Goal: Information Seeking & Learning: Learn about a topic

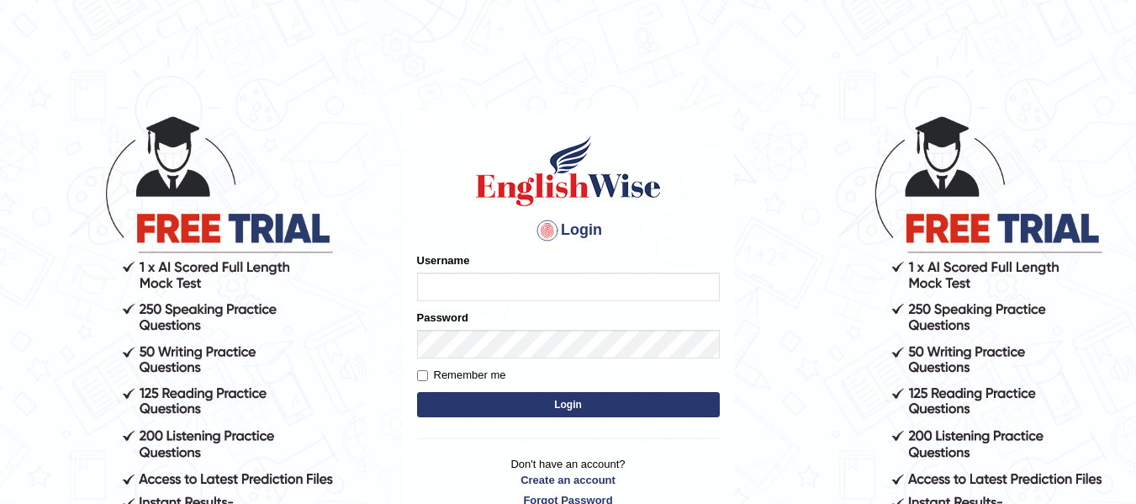
type input "natalie_parramatta"
click at [486, 410] on button "Login" at bounding box center [568, 404] width 303 height 25
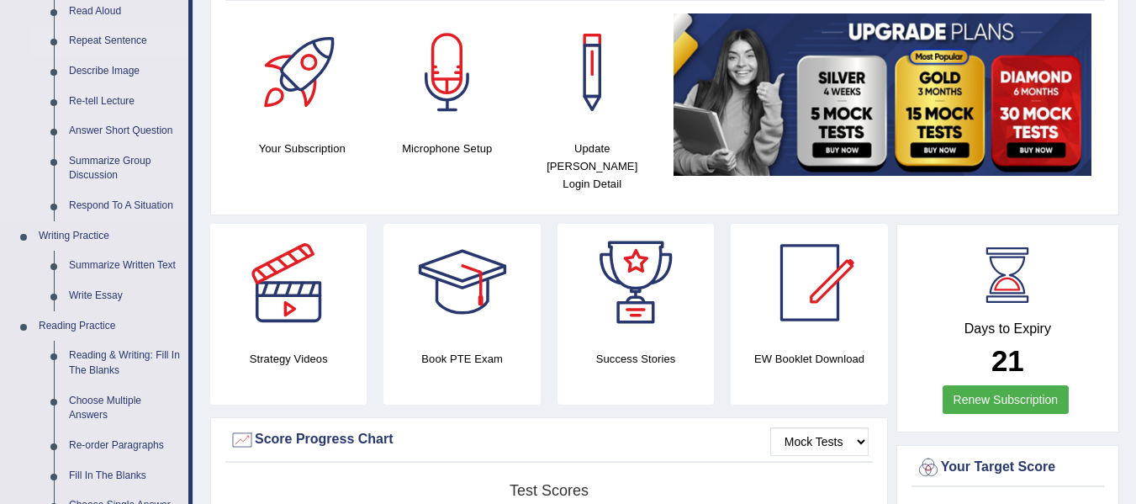
scroll to position [224, 0]
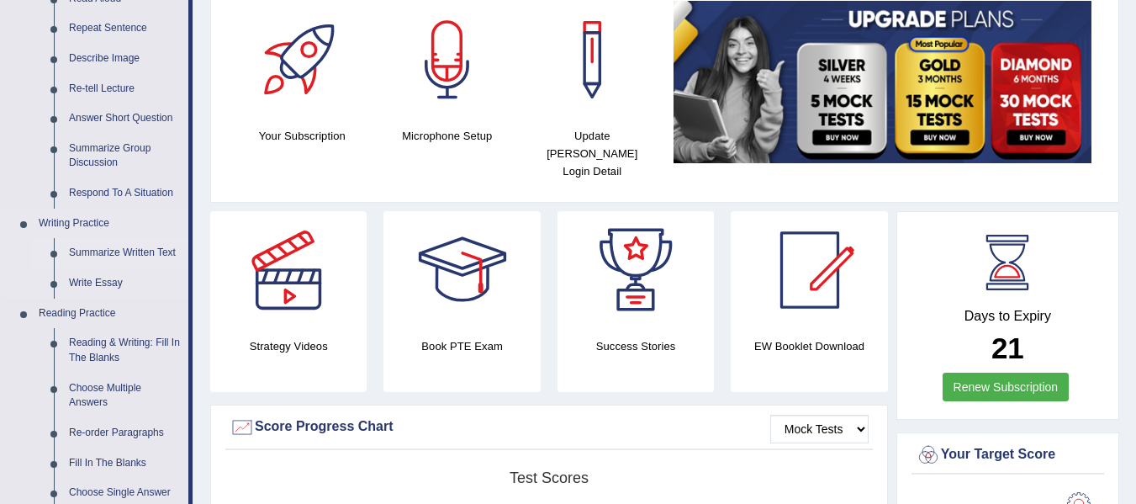
click at [80, 256] on link "Summarize Written Text" at bounding box center [124, 253] width 127 height 30
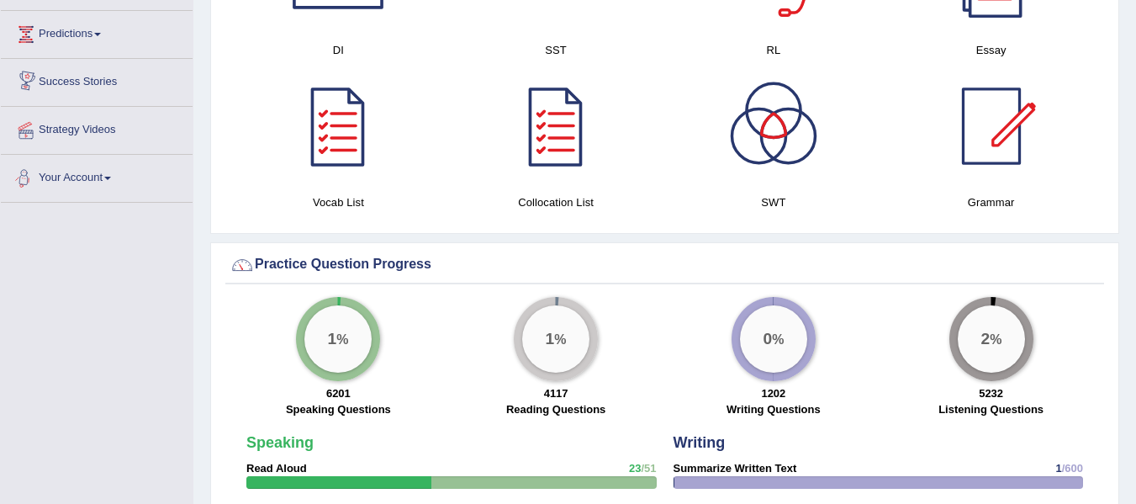
scroll to position [1086, 0]
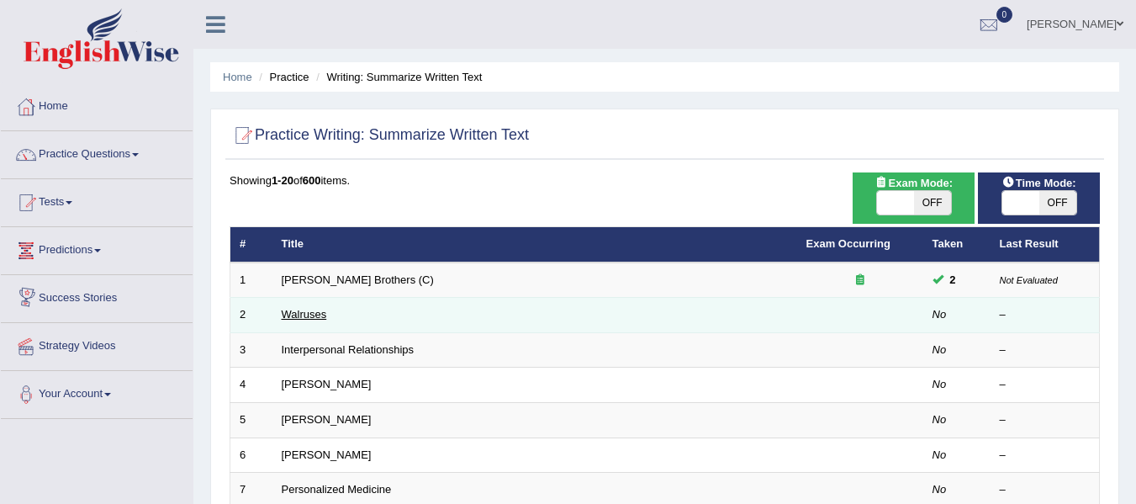
click at [305, 318] on link "Walruses" at bounding box center [304, 314] width 45 height 13
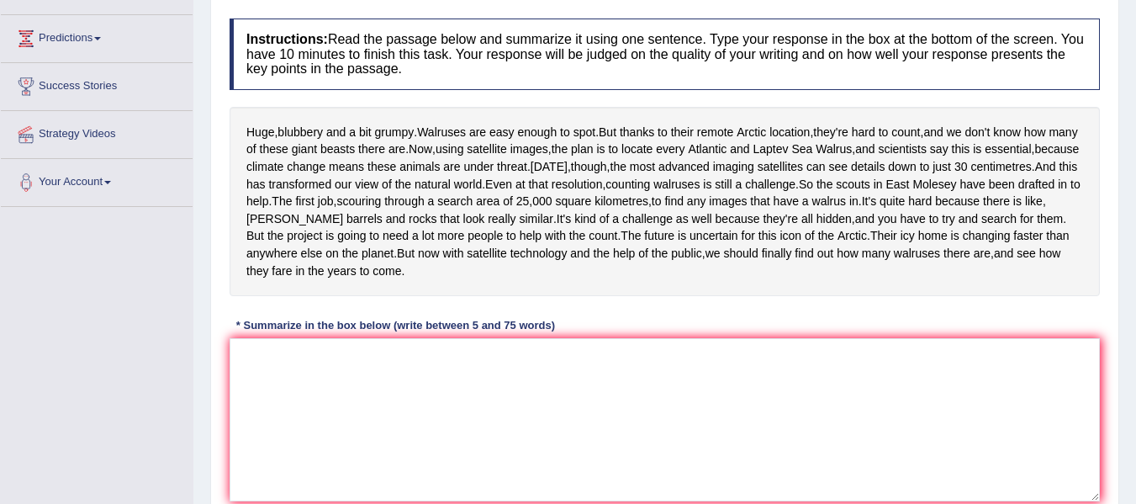
scroll to position [224, 0]
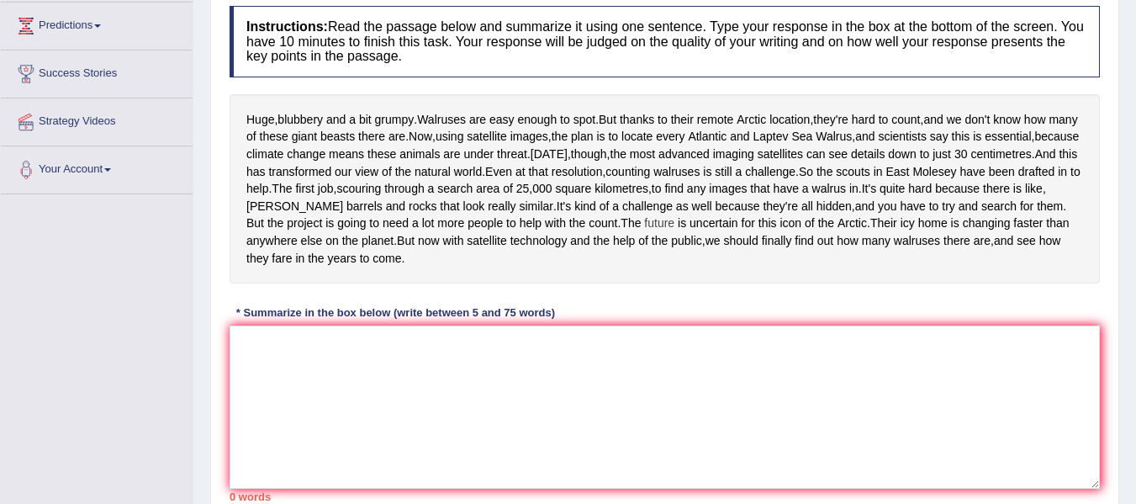
click at [674, 232] on span "future" at bounding box center [659, 223] width 30 height 18
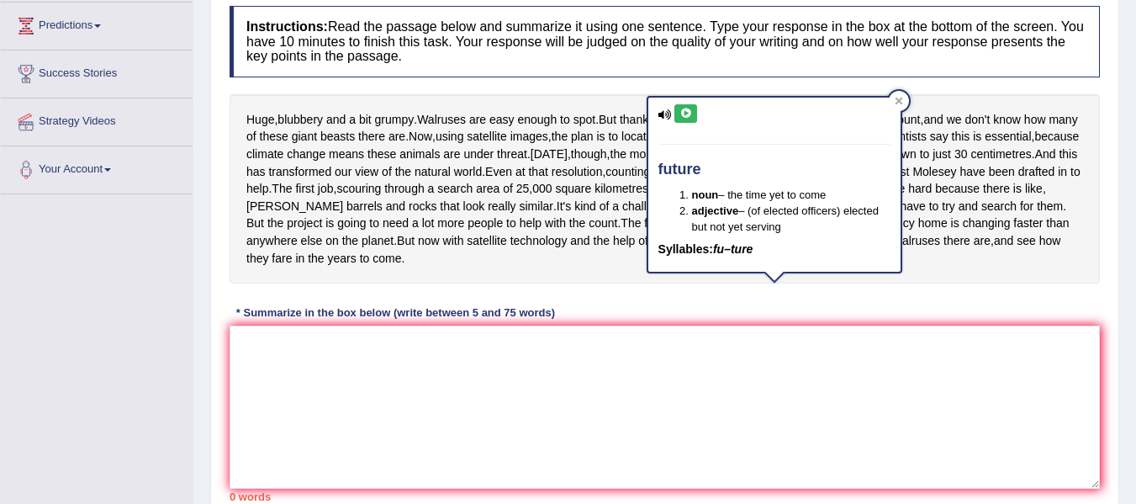
click at [979, 250] on div "Huge , blubbery and a bit grumpy . Walruses are easy enough to spot . But thank…" at bounding box center [665, 188] width 870 height 189
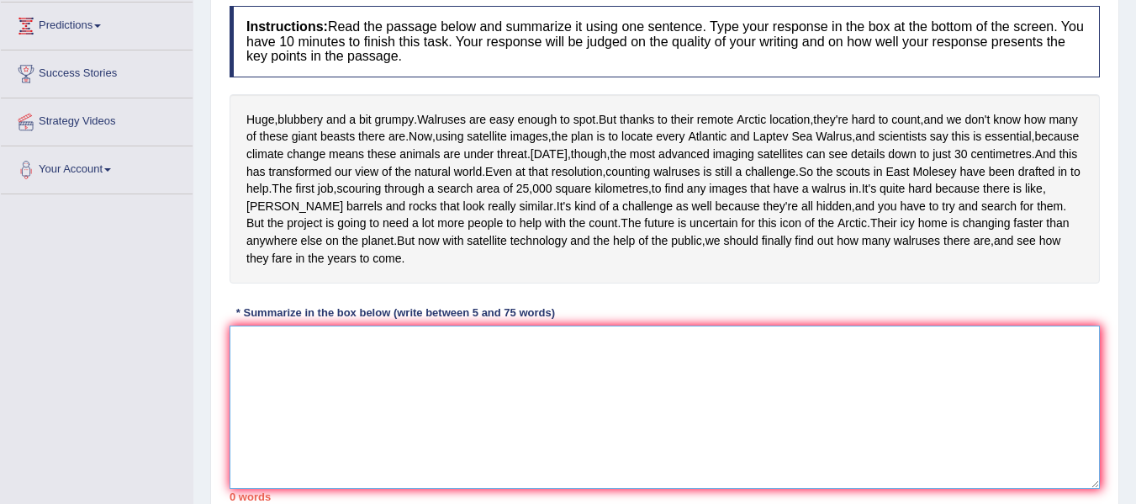
click at [467, 414] on textarea at bounding box center [665, 406] width 870 height 163
click at [454, 430] on textarea at bounding box center [665, 406] width 870 height 163
click at [428, 416] on textarea "The passage outlines" at bounding box center [665, 406] width 870 height 163
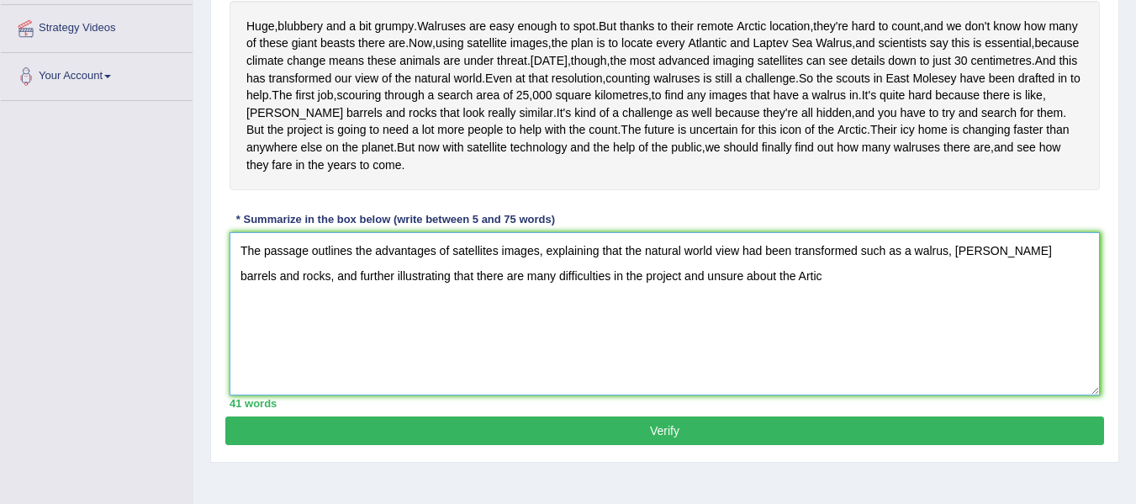
scroll to position [316, 0]
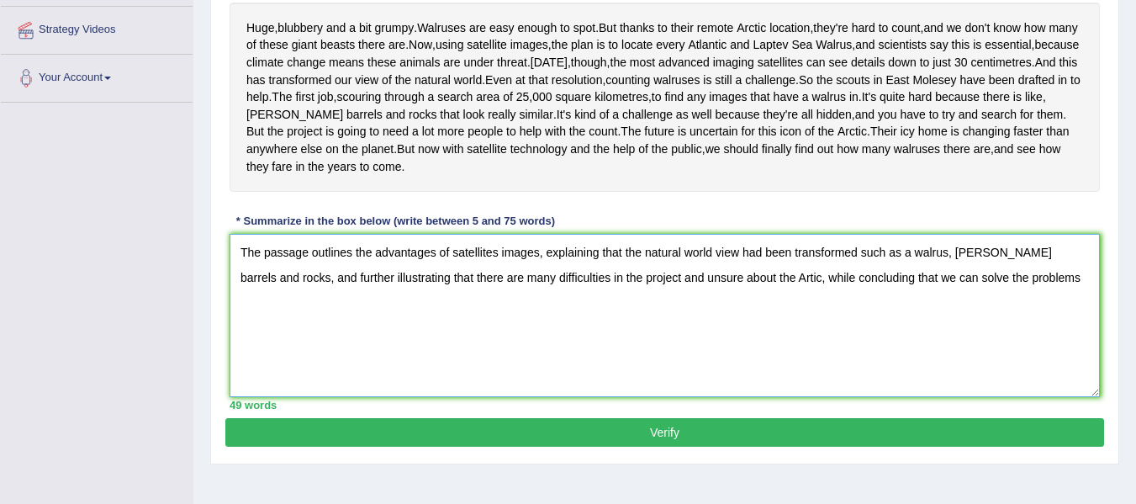
click at [842, 347] on textarea "The passage outlines the advantages of satellites images, explaining that the n…" at bounding box center [665, 315] width 870 height 163
click at [544, 376] on textarea "The passage outlines the advantages of satellites images, explaining that the n…" at bounding box center [665, 315] width 870 height 163
click at [1080, 350] on textarea "The passage outlines the advantages of satellites images, explaining that the n…" at bounding box center [665, 315] width 870 height 163
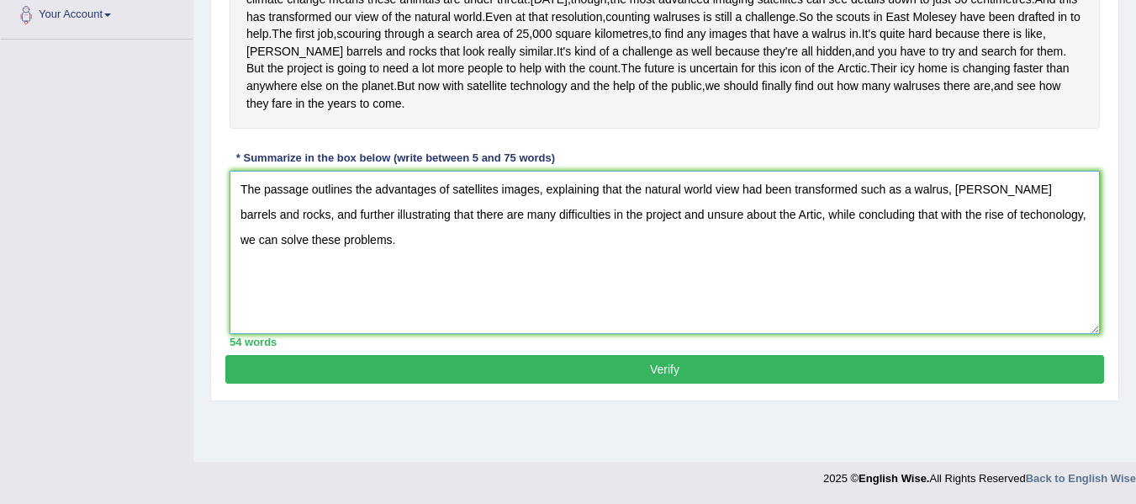
scroll to position [400, 0]
type textarea "The passage outlines the advantages of satellites images, explaining that the n…"
click at [667, 383] on button "Verify" at bounding box center [664, 369] width 879 height 29
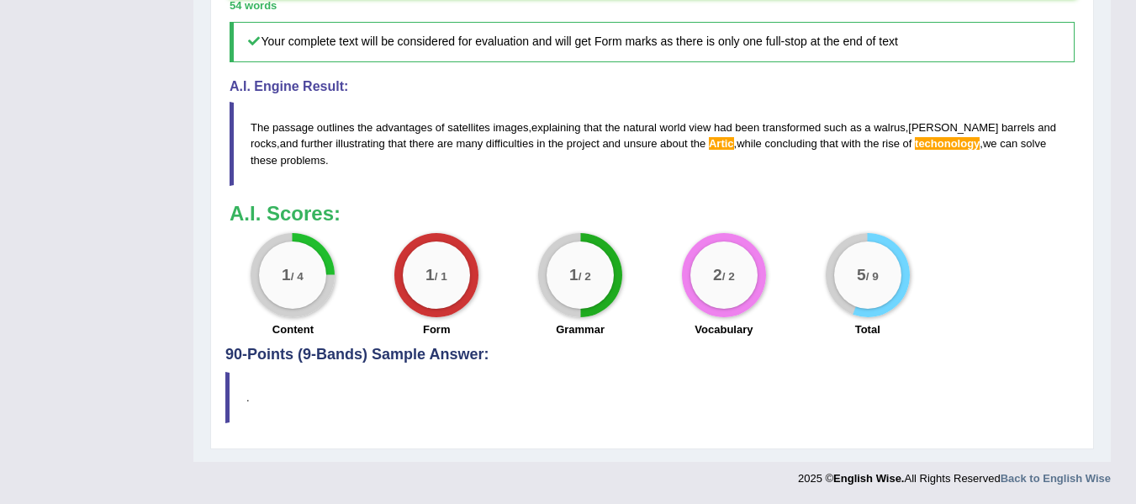
scroll to position [757, 0]
click at [915, 148] on span "techonology" at bounding box center [947, 143] width 65 height 13
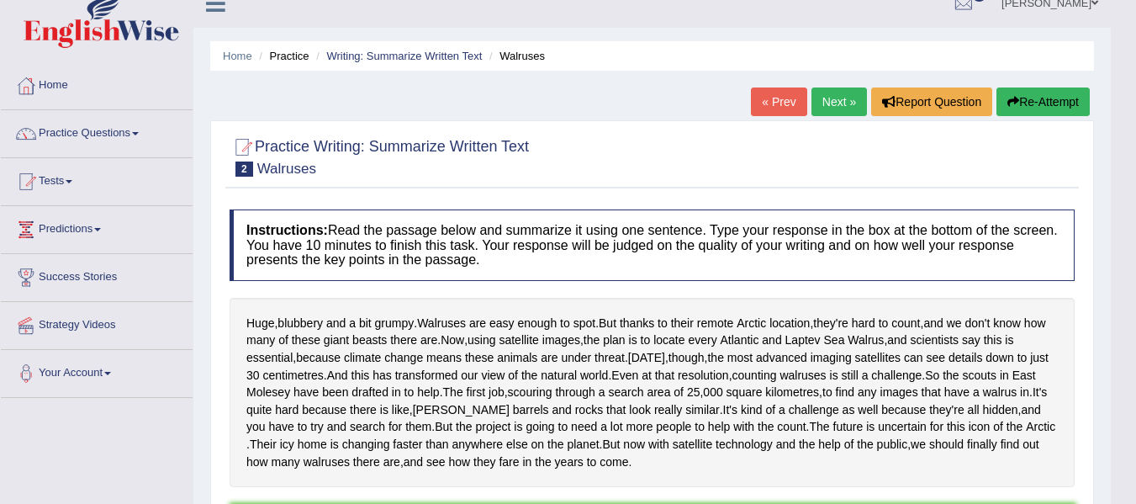
scroll to position [0, 0]
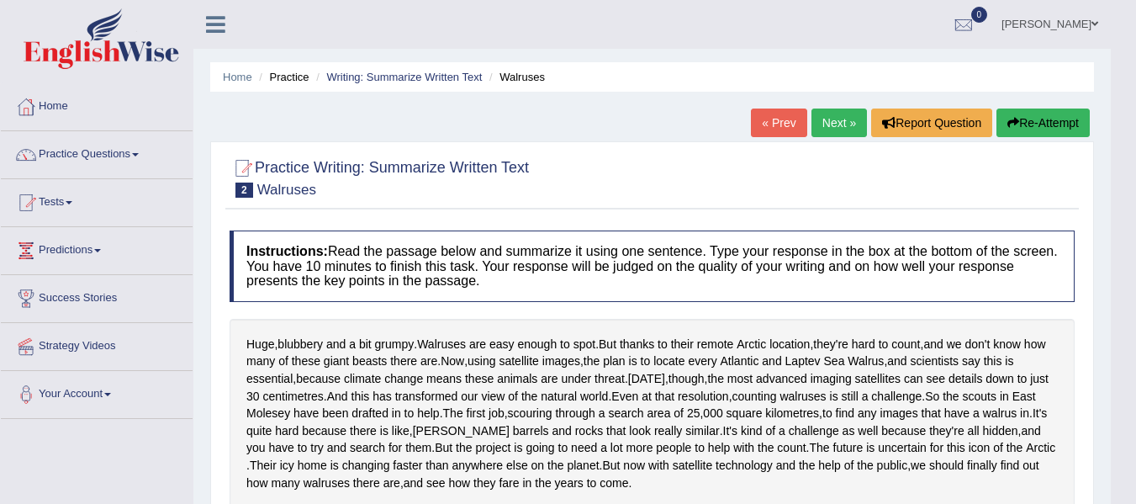
drag, startPoint x: 373, startPoint y: 169, endPoint x: 554, endPoint y: 157, distance: 181.1
click at [554, 157] on div "Practice Writing: Summarize Written Text 2 Walruses" at bounding box center [651, 179] width 853 height 59
click at [1048, 137] on button "Re-Attempt" at bounding box center [1042, 122] width 93 height 29
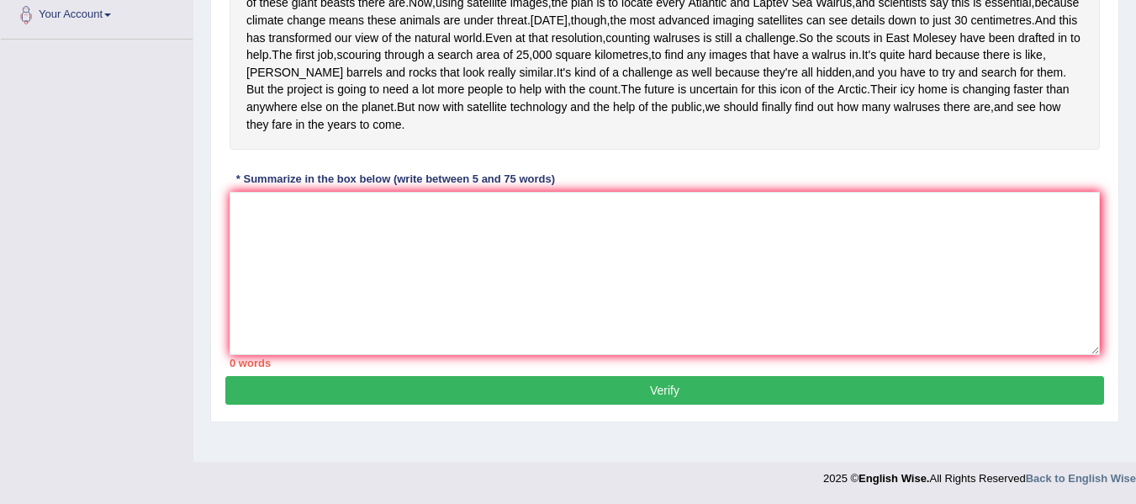
scroll to position [393, 0]
click at [397, 303] on textarea at bounding box center [665, 273] width 870 height 163
paste textarea "The passage outlines the challenge of counting walruses in the Arctic, explaini…"
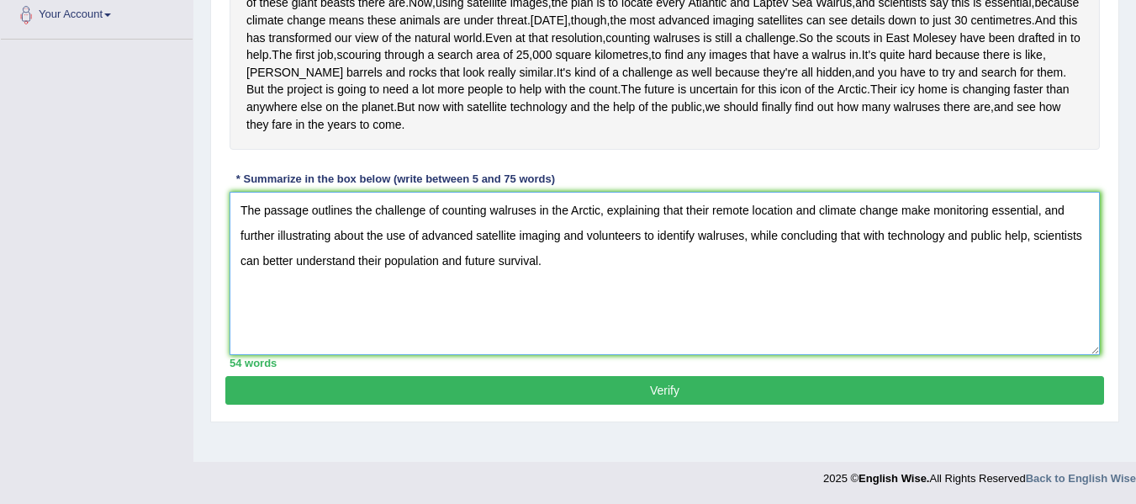
type textarea "The passage outlines the challenge of counting walruses in the Arctic, explaini…"
click at [499, 404] on button "Verify" at bounding box center [664, 390] width 879 height 29
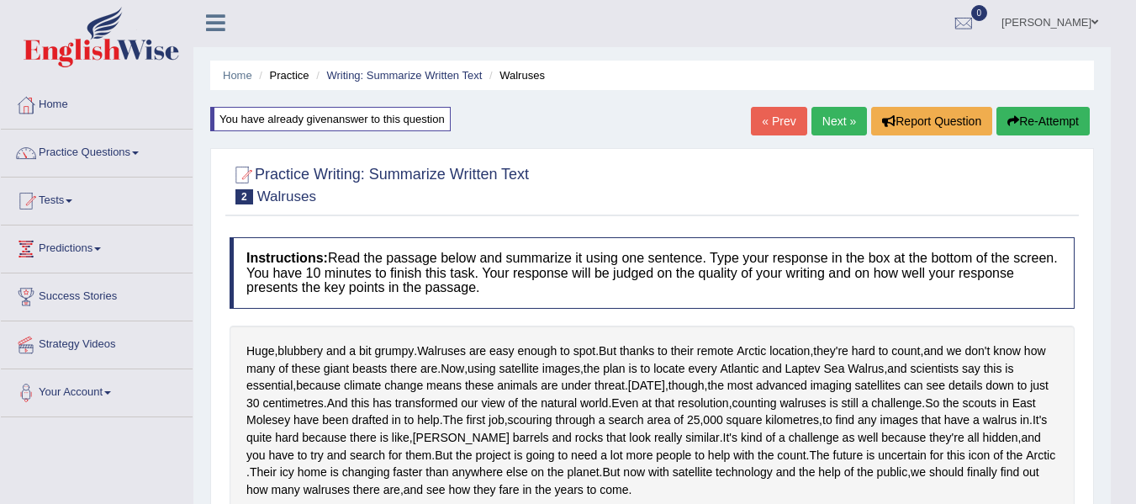
scroll to position [0, 0]
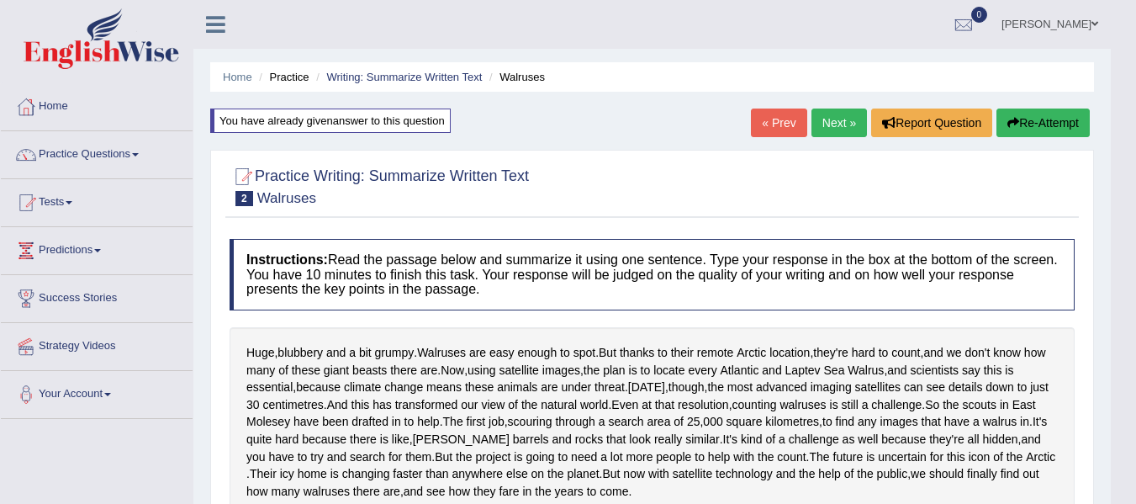
click at [1063, 126] on button "Re-Attempt" at bounding box center [1042, 122] width 93 height 29
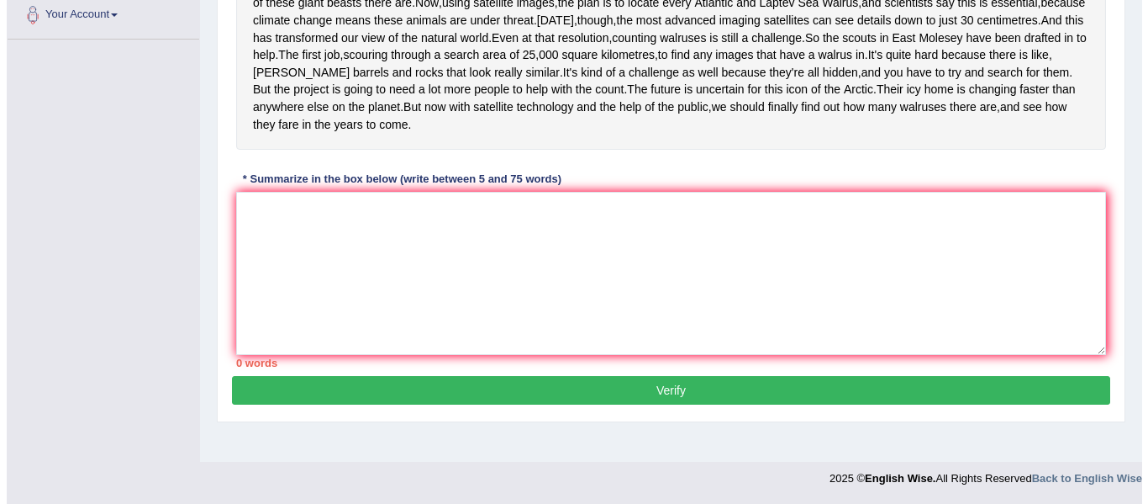
scroll to position [393, 0]
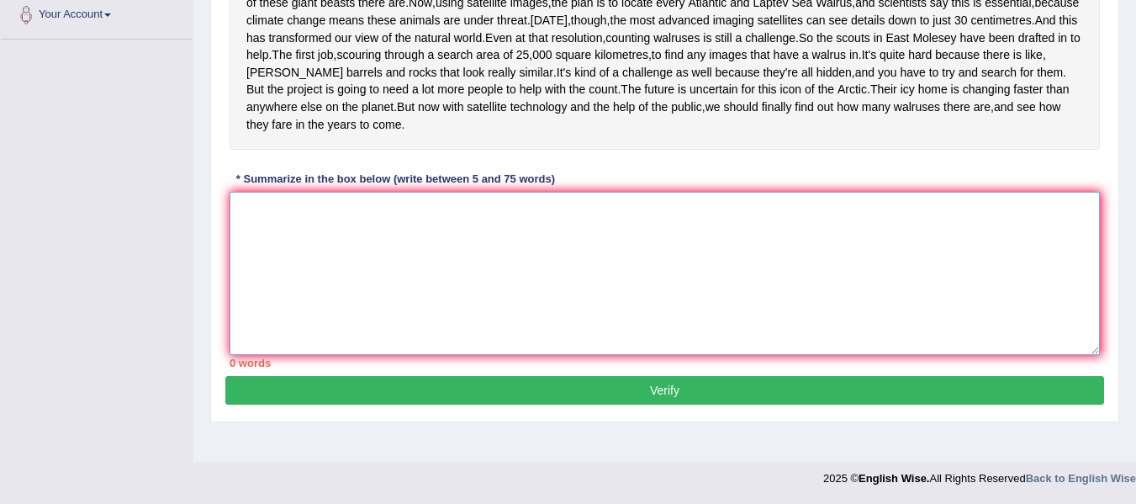
click at [399, 335] on textarea at bounding box center [665, 273] width 870 height 163
paste textarea "The passage outlines the difficulty of counting walruses due to their remote Ar…"
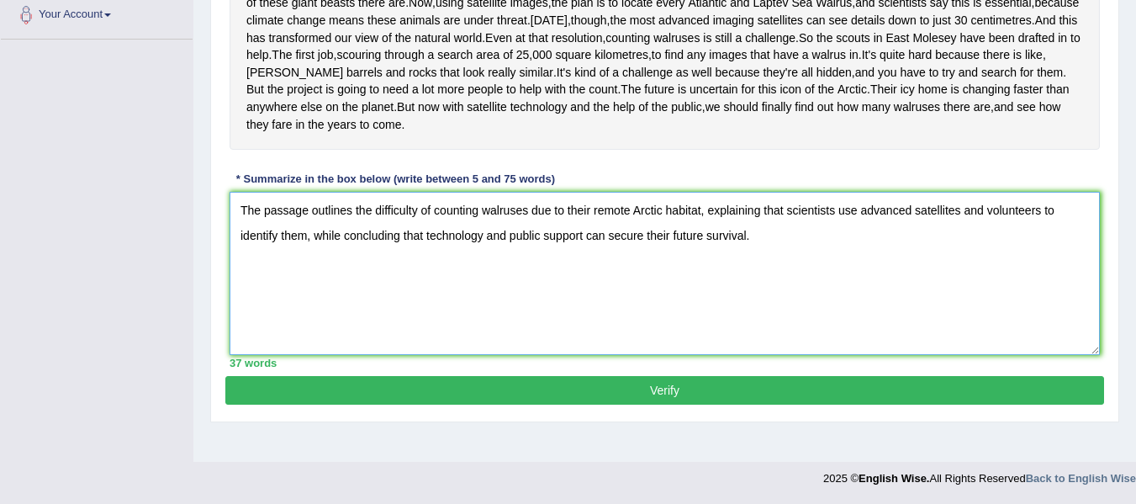
type textarea "The passage outlines the difficulty of counting walruses due to their remote Ar…"
click at [502, 404] on button "Verify" at bounding box center [664, 390] width 879 height 29
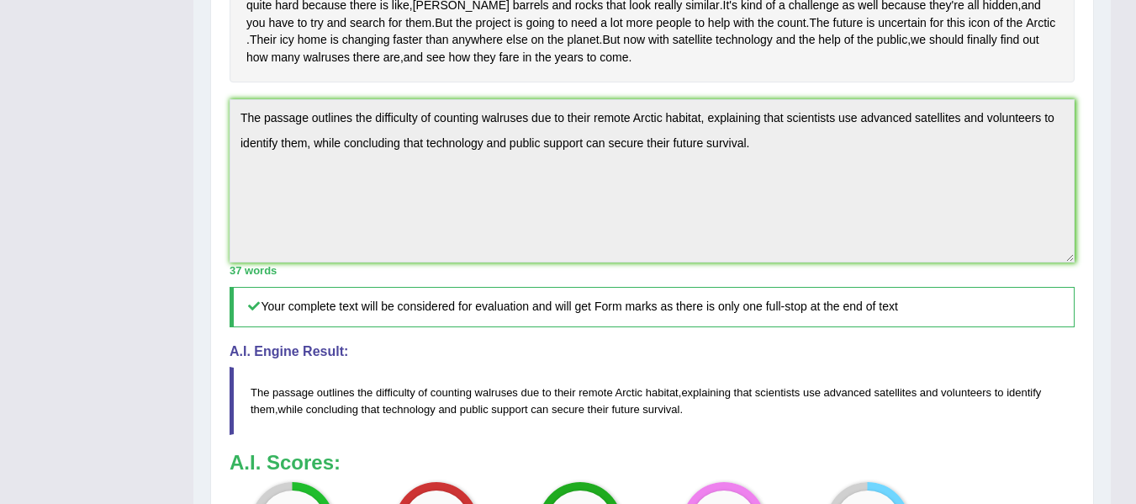
scroll to position [448, 0]
